Goal: Task Accomplishment & Management: Complete application form

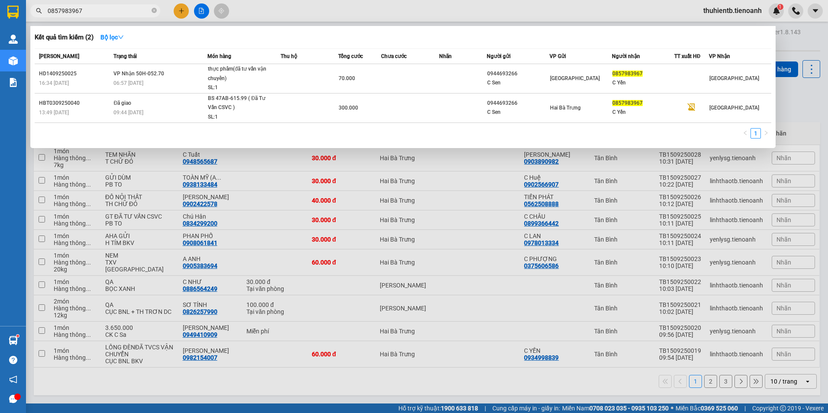
click at [107, 16] on span "0857983967" at bounding box center [95, 10] width 130 height 13
click at [113, 10] on input "0857983967" at bounding box center [99, 11] width 102 height 10
paste input "902245300"
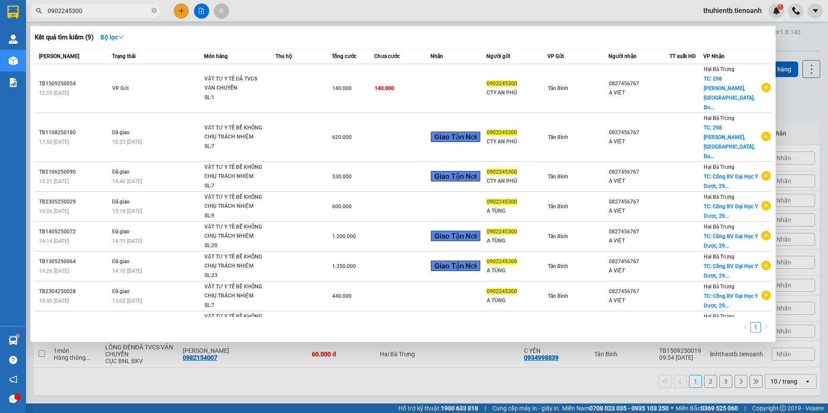
type input "0902245300"
click at [86, 11] on input "0902245300" at bounding box center [99, 11] width 102 height 10
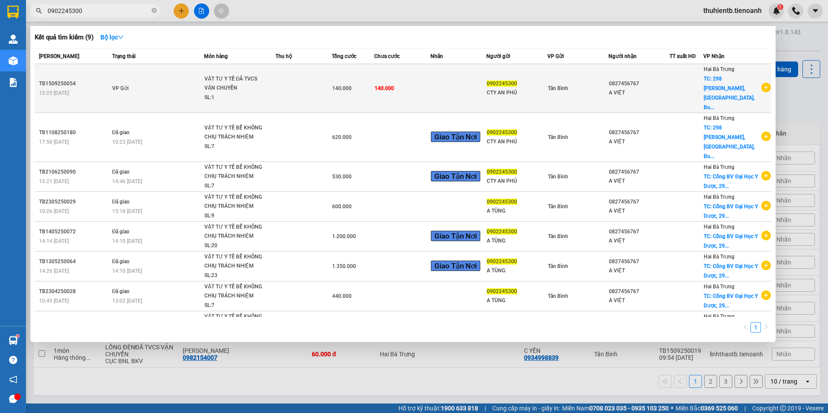
click at [167, 79] on td "VP Gửi" at bounding box center [157, 88] width 94 height 49
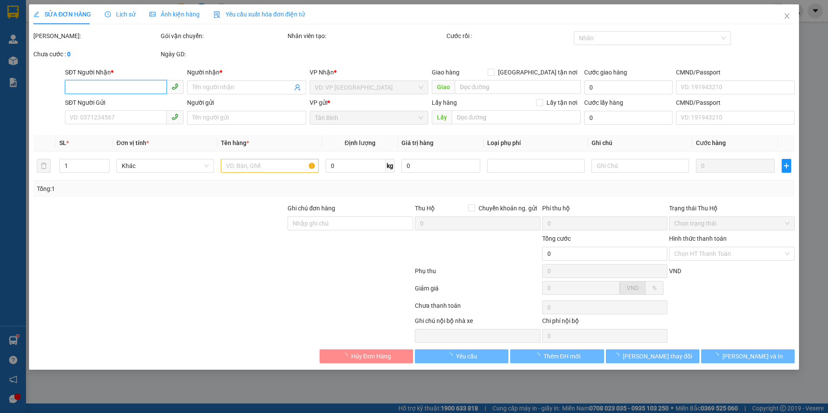
type input "0827456767"
type input "A VIỆT"
type input "0902245300"
type input "CTY AN PHÚ"
type input "40.000"
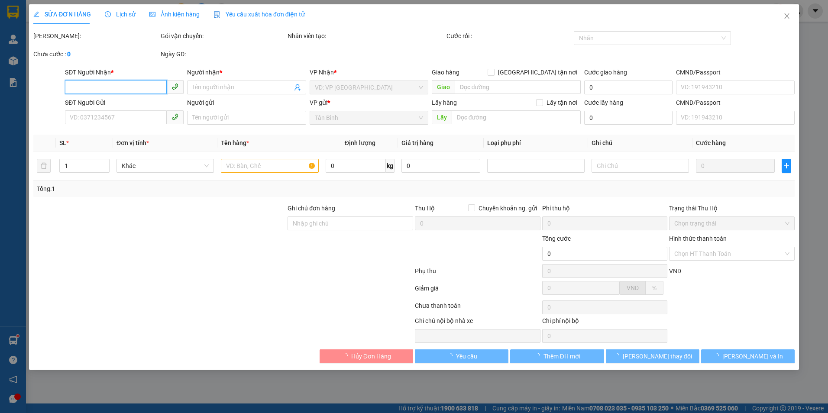
type input "40.000"
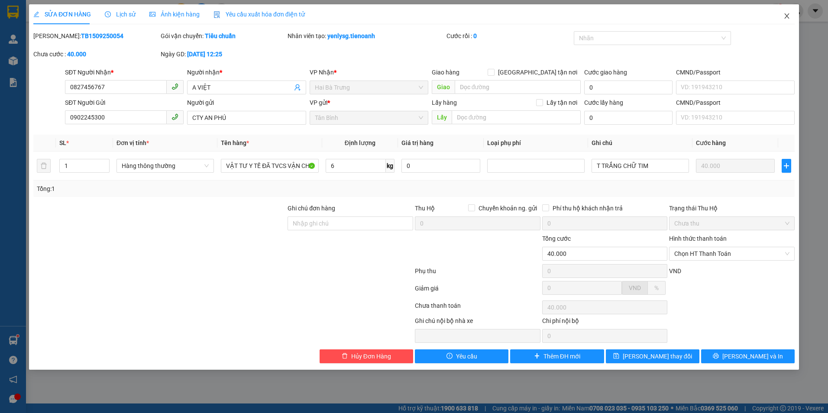
click at [784, 19] on icon "close" at bounding box center [787, 16] width 7 height 7
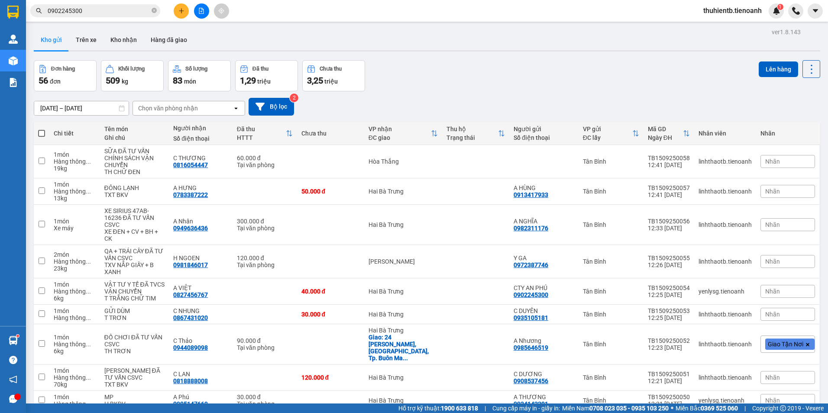
click at [87, 13] on input "0902245300" at bounding box center [99, 11] width 102 height 10
click at [85, 10] on input "text" at bounding box center [99, 11] width 102 height 10
paste input "0902245300"
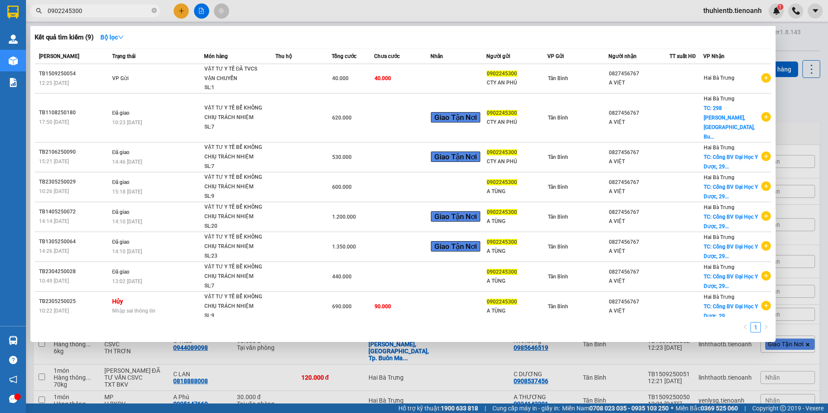
type input "0902245300"
